Goal: Task Accomplishment & Management: Manage account settings

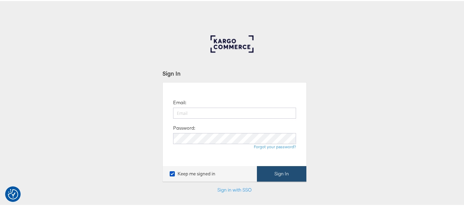
type input "aparna.doniparthi@kargo.com"
click at [275, 175] on button "Sign In" at bounding box center [281, 172] width 49 height 15
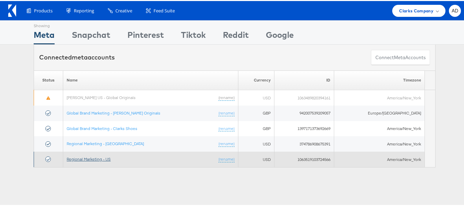
click at [96, 157] on link "Regional Marketing - US" at bounding box center [89, 157] width 44 height 5
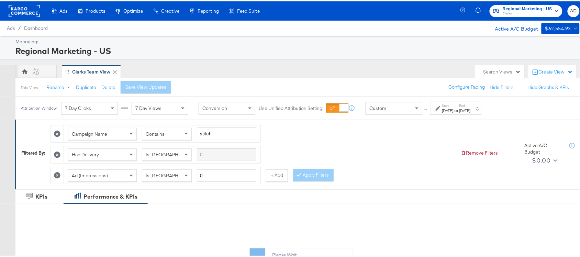
click at [454, 111] on div "[DATE]" at bounding box center [447, 109] width 11 height 5
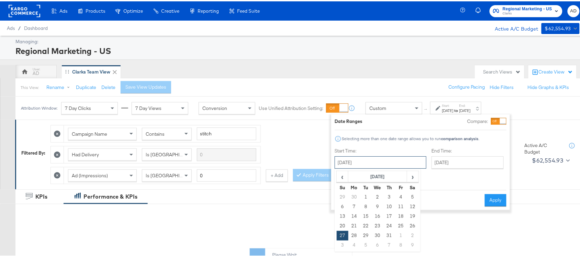
click at [366, 167] on input "[DATE]" at bounding box center [381, 161] width 92 height 12
click at [409, 172] on span "›" at bounding box center [413, 175] width 11 height 10
click at [390, 224] on td "21" at bounding box center [390, 225] width 12 height 10
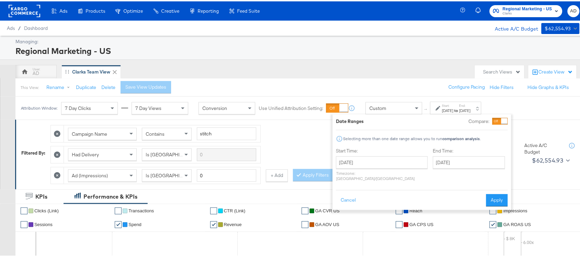
type input "[DATE]"
click at [491, 193] on button "Apply" at bounding box center [497, 199] width 22 height 12
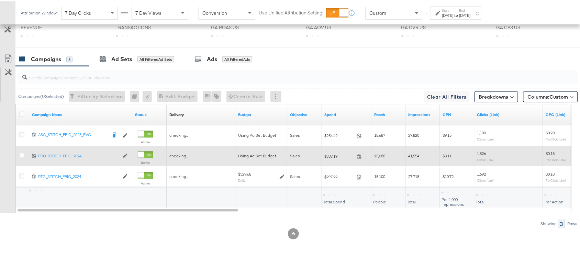
scroll to position [358, 0]
click at [355, 155] on span at bounding box center [361, 156] width 15 height 5
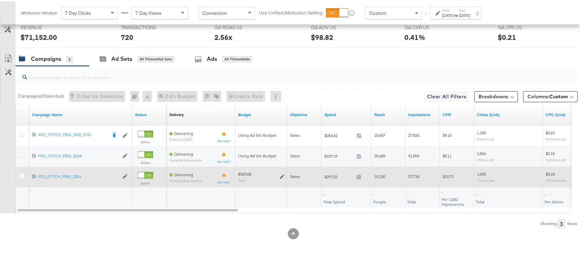
click at [363, 176] on span at bounding box center [361, 176] width 15 height 5
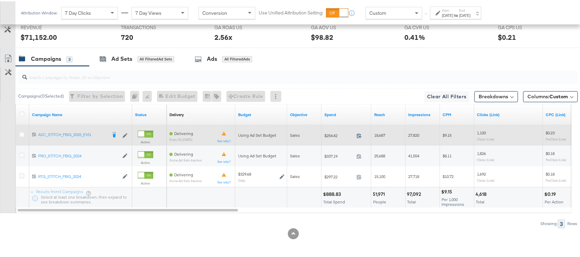
click at [360, 133] on icon at bounding box center [359, 134] width 5 height 5
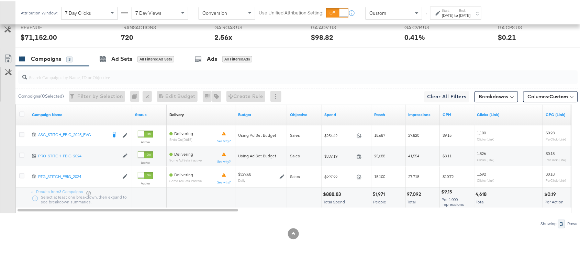
click at [471, 11] on label "End:" at bounding box center [465, 9] width 11 height 4
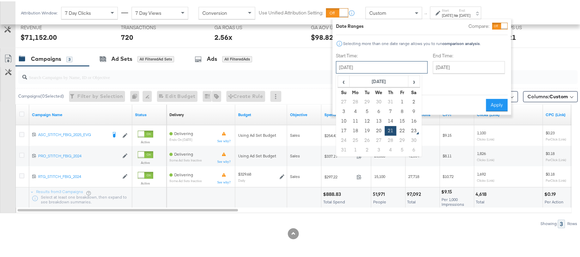
click at [358, 63] on input "August 21st 2025" at bounding box center [382, 66] width 92 height 12
click at [401, 126] on td "22" at bounding box center [403, 130] width 12 height 10
type input "August 22nd 2025"
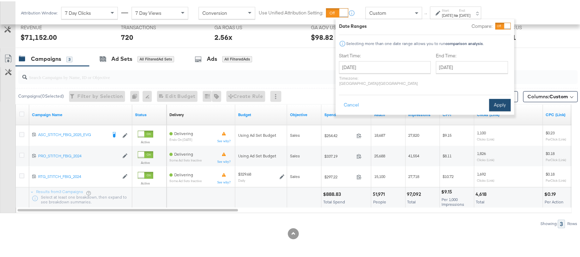
click at [502, 99] on button "Apply" at bounding box center [500, 104] width 22 height 12
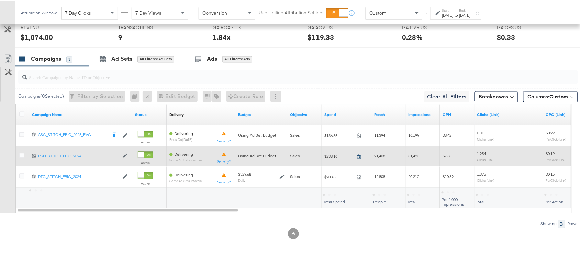
click at [361, 157] on icon at bounding box center [359, 155] width 5 height 5
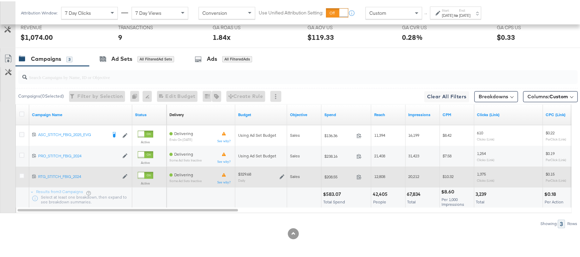
click at [361, 179] on span at bounding box center [361, 176] width 15 height 5
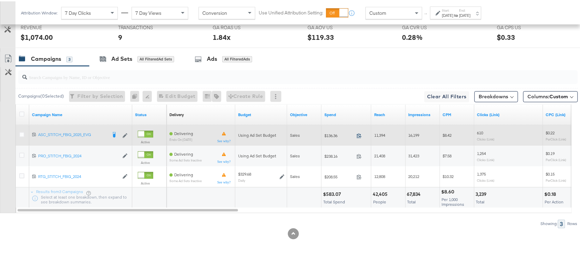
click at [360, 136] on icon at bounding box center [359, 134] width 4 height 5
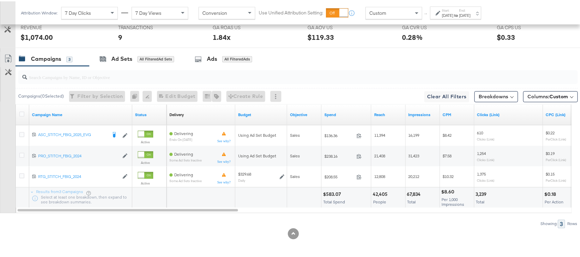
scroll to position [0, 0]
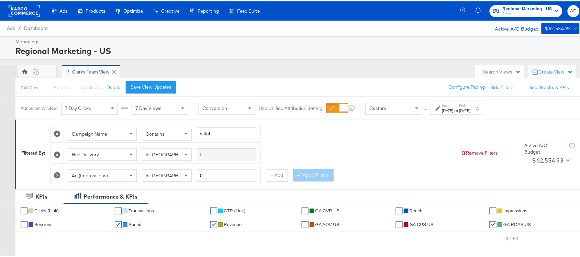
click at [527, 18] on div "Regional Marketing - US Clarks AD" at bounding box center [525, 9] width 124 height 19
click at [519, 4] on span "Regional Marketing - US" at bounding box center [527, 7] width 49 height 7
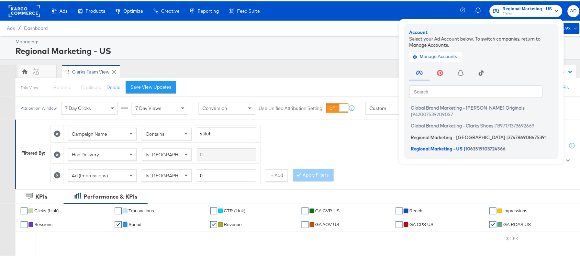
click at [423, 133] on span "Regional Marketing - CA" at bounding box center [458, 135] width 95 height 5
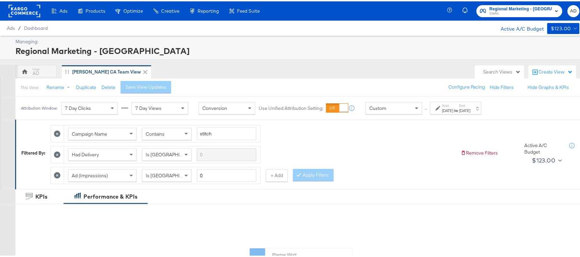
click at [467, 105] on div "Start: [DATE] to End: [DATE]" at bounding box center [456, 107] width 29 height 10
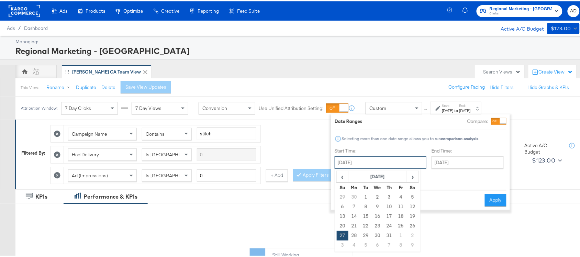
click at [372, 165] on input "[DATE]" at bounding box center [381, 161] width 92 height 12
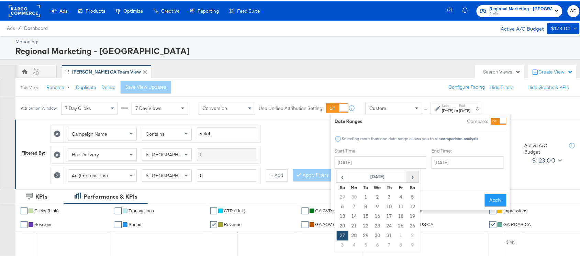
click at [411, 178] on span "›" at bounding box center [413, 175] width 11 height 10
click at [388, 222] on td "21" at bounding box center [390, 225] width 12 height 10
type input "[DATE]"
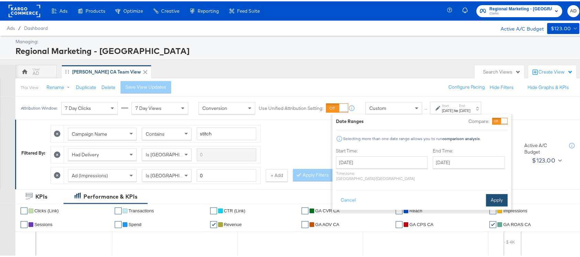
click at [499, 196] on button "Apply" at bounding box center [497, 199] width 22 height 12
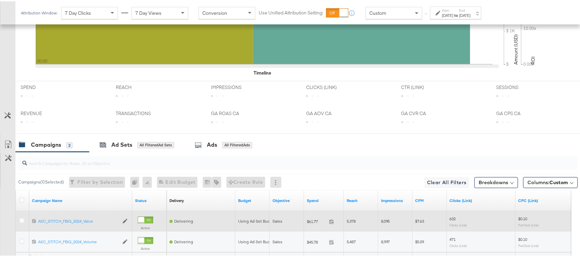
scroll to position [338, 0]
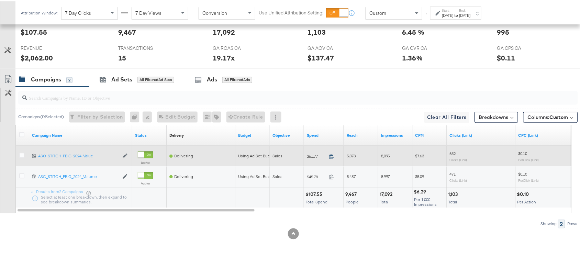
click at [331, 153] on icon at bounding box center [331, 155] width 5 height 5
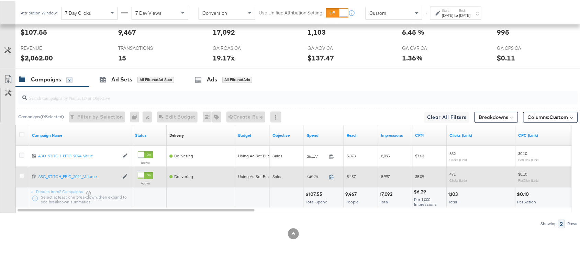
click at [332, 175] on icon at bounding box center [331, 175] width 5 height 5
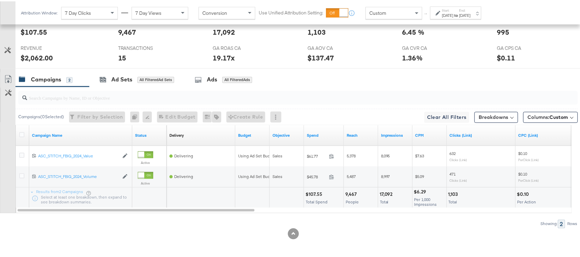
click at [460, 15] on strong "to" at bounding box center [457, 13] width 6 height 5
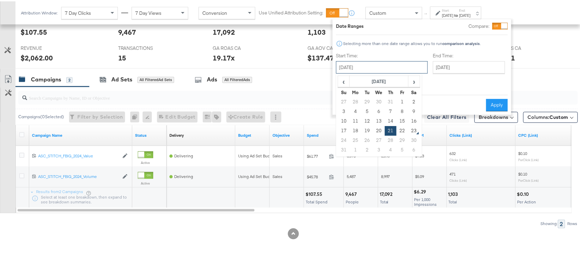
click at [389, 64] on input "August 21st 2025" at bounding box center [382, 66] width 92 height 12
click at [404, 133] on td "22" at bounding box center [403, 130] width 12 height 10
type input "August 22nd 2025"
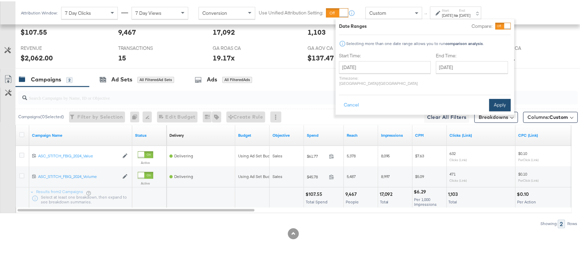
click at [502, 98] on button "Apply" at bounding box center [500, 104] width 22 height 12
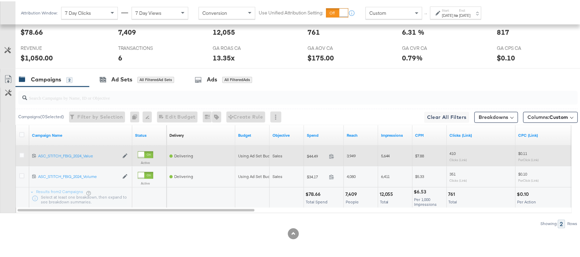
click at [332, 152] on div "$44.49 44.49" at bounding box center [324, 155] width 40 height 11
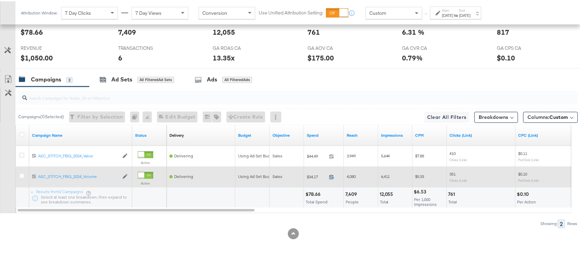
click at [331, 175] on icon at bounding box center [331, 175] width 5 height 5
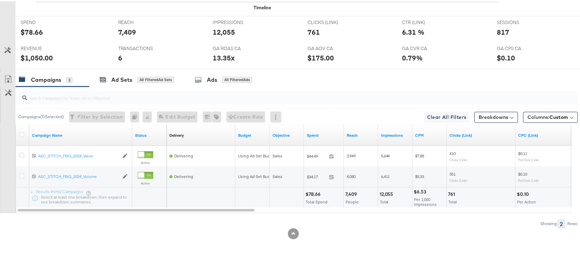
scroll to position [0, 0]
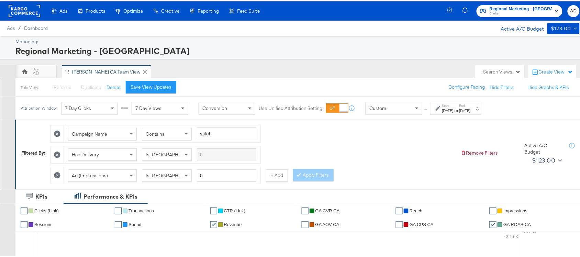
click at [25, 10] on rect at bounding box center [25, 9] width 32 height 12
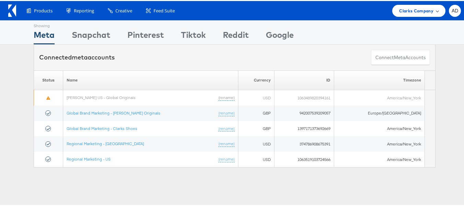
click at [411, 6] on span "Clarks Company" at bounding box center [416, 9] width 34 height 7
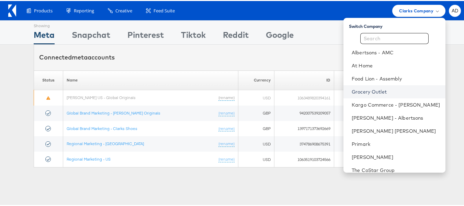
click at [353, 94] on link "Grocery Outlet" at bounding box center [396, 90] width 88 height 7
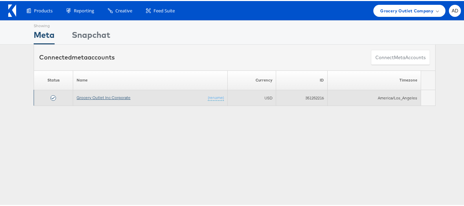
click at [114, 97] on link "Grocery Outlet Inc Corporate" at bounding box center [104, 96] width 54 height 5
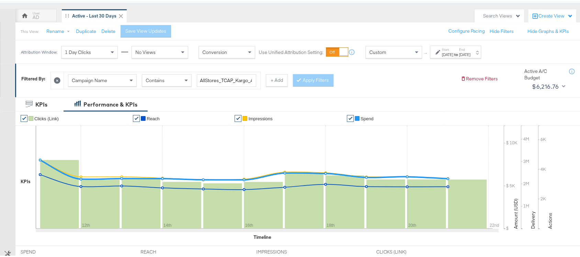
scroll to position [20, 0]
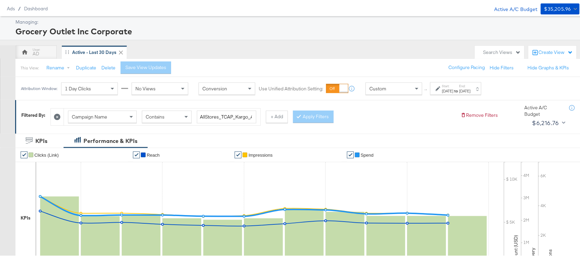
click at [471, 88] on div "[DATE]" at bounding box center [465, 89] width 11 height 5
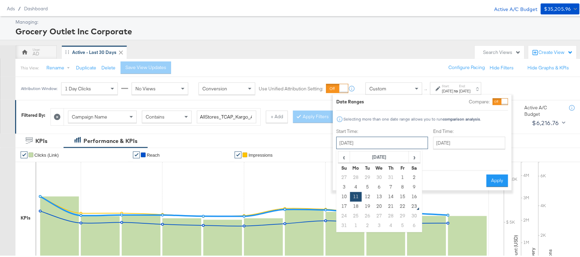
click at [368, 142] on input "August 11th 2025" at bounding box center [382, 141] width 92 height 12
click at [390, 203] on td "21" at bounding box center [391, 205] width 12 height 10
click at [384, 141] on input "[DATE]" at bounding box center [382, 141] width 92 height 12
click at [401, 202] on td "22" at bounding box center [403, 205] width 12 height 10
type input "[DATE]"
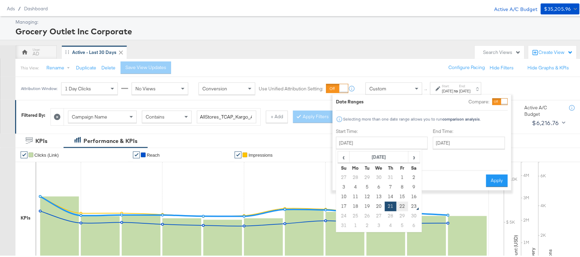
type input "[DATE]"
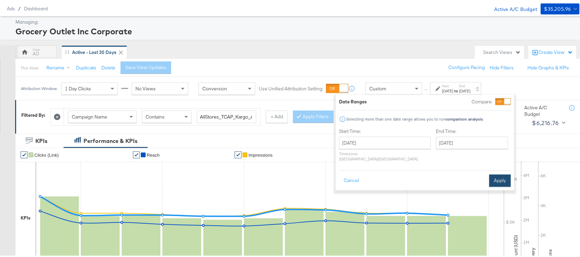
click at [498, 174] on button "Apply" at bounding box center [500, 179] width 22 height 12
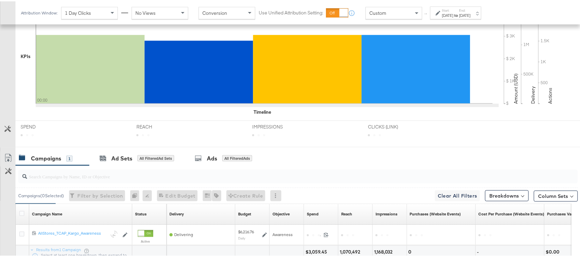
scroll to position [240, 0]
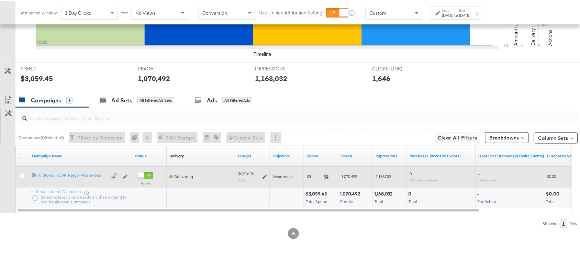
click at [325, 176] on icon at bounding box center [326, 175] width 5 height 5
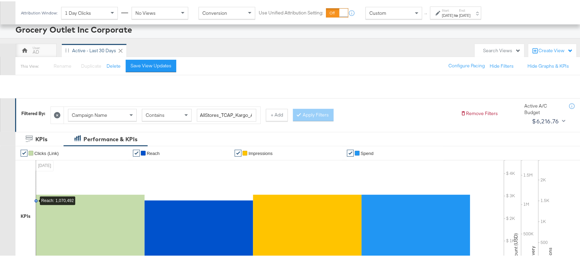
scroll to position [0, 0]
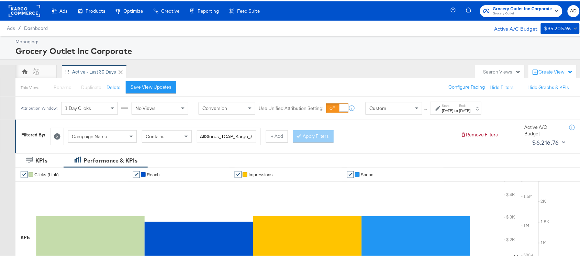
click at [30, 9] on rect at bounding box center [25, 9] width 32 height 12
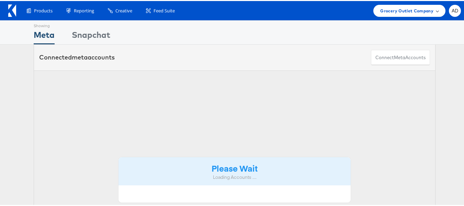
click at [407, 10] on span "Grocery Outlet Company" at bounding box center [406, 9] width 53 height 7
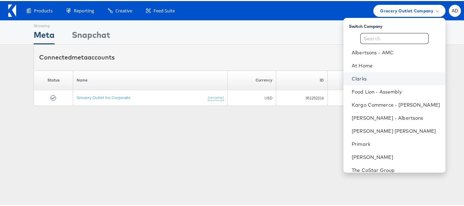
click at [352, 78] on link "Clarks" at bounding box center [396, 77] width 88 height 7
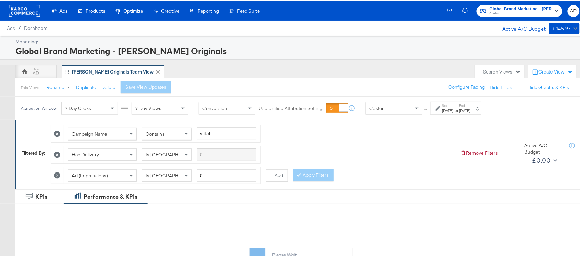
click at [471, 110] on div "[DATE]" at bounding box center [465, 109] width 11 height 5
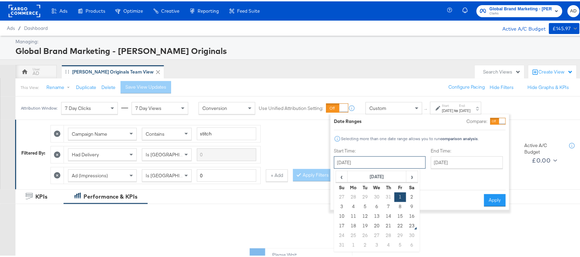
click at [372, 166] on input "[DATE]" at bounding box center [380, 161] width 92 height 12
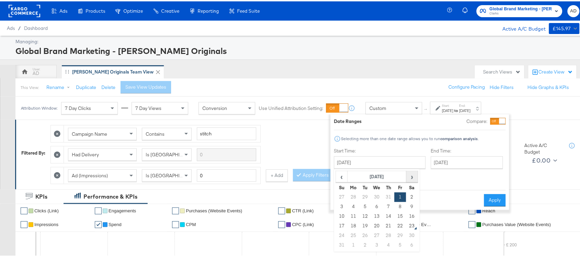
click at [412, 176] on span "›" at bounding box center [412, 175] width 11 height 10
click at [340, 179] on span "‹" at bounding box center [341, 175] width 11 height 10
click at [400, 222] on td "22" at bounding box center [401, 225] width 12 height 10
type input "[DATE]"
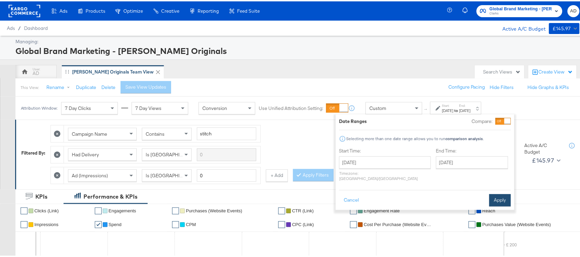
click at [497, 193] on button "Apply" at bounding box center [500, 199] width 22 height 12
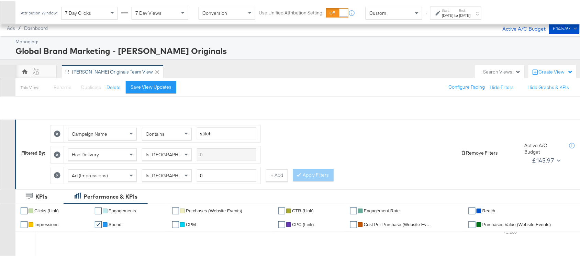
scroll to position [317, 0]
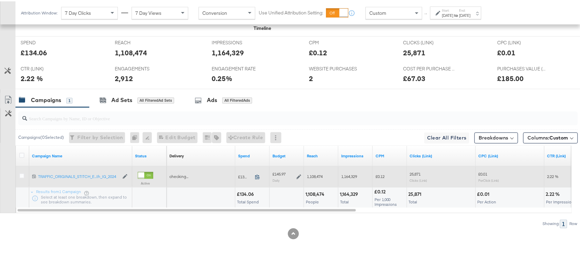
click at [258, 177] on icon at bounding box center [257, 176] width 4 height 5
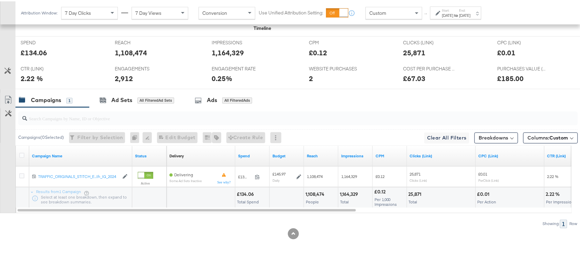
click at [471, 8] on label "End:" at bounding box center [465, 9] width 11 height 4
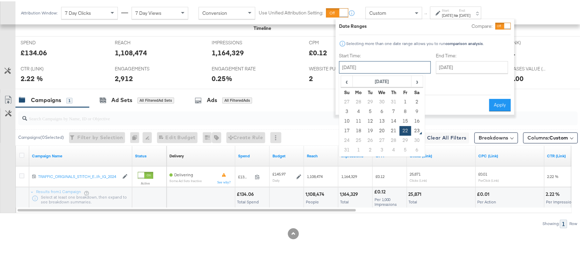
click at [365, 66] on input "[DATE]" at bounding box center [385, 66] width 92 height 12
click at [396, 126] on td "21" at bounding box center [394, 130] width 12 height 10
type input "[DATE]"
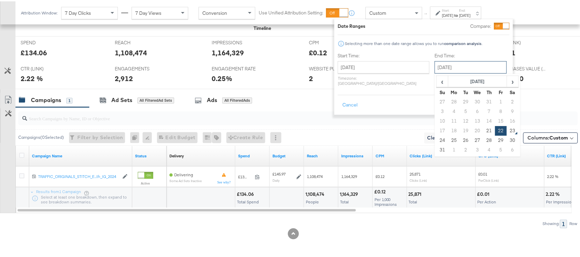
click at [441, 64] on input "[DATE]" at bounding box center [471, 66] width 72 height 12
click at [484, 130] on td "21" at bounding box center [490, 130] width 12 height 10
type input "[DATE]"
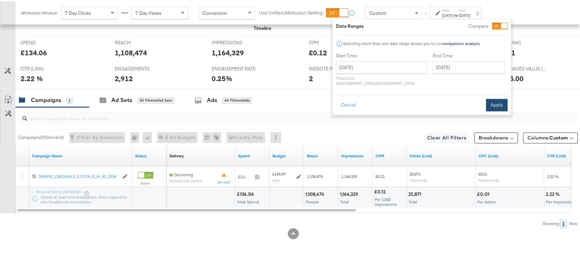
click at [497, 100] on button "Apply" at bounding box center [497, 104] width 22 height 12
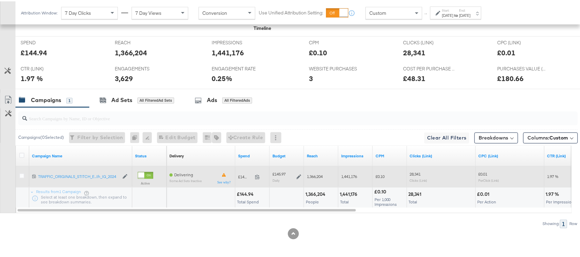
click at [260, 177] on span at bounding box center [259, 176] width 15 height 5
